Goal: Find specific page/section: Locate a particular part of the current website

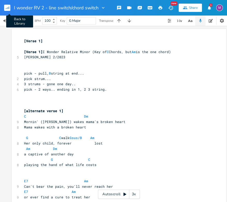
click at [6, 9] on rect "button" at bounding box center [7, 8] width 6 height 6
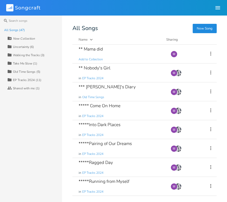
click at [10, 6] on rect at bounding box center [9, 7] width 7 height 7
click at [12, 8] on rect at bounding box center [9, 7] width 7 height 7
click at [12, 9] on rect at bounding box center [9, 7] width 7 height 7
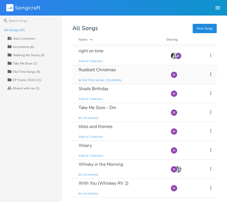
scroll to position [729, 0]
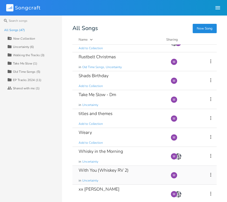
click at [114, 168] on div "With You (Whiskey RV 2)" at bounding box center [104, 170] width 50 height 4
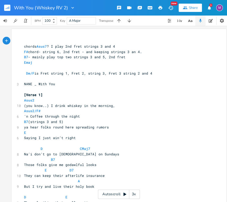
click at [136, 197] on div "3x" at bounding box center [133, 193] width 9 height 9
click at [136, 197] on div "4x" at bounding box center [133, 193] width 9 height 9
click at [136, 197] on div "5x" at bounding box center [133, 193] width 9 height 9
click at [136, 197] on div "1x" at bounding box center [133, 193] width 9 height 9
click at [124, 193] on icon at bounding box center [124, 193] width 3 height 3
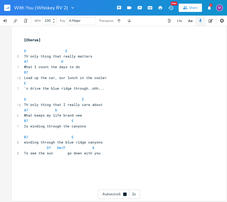
scroll to position [523, 0]
